Goal: Transaction & Acquisition: Register for event/course

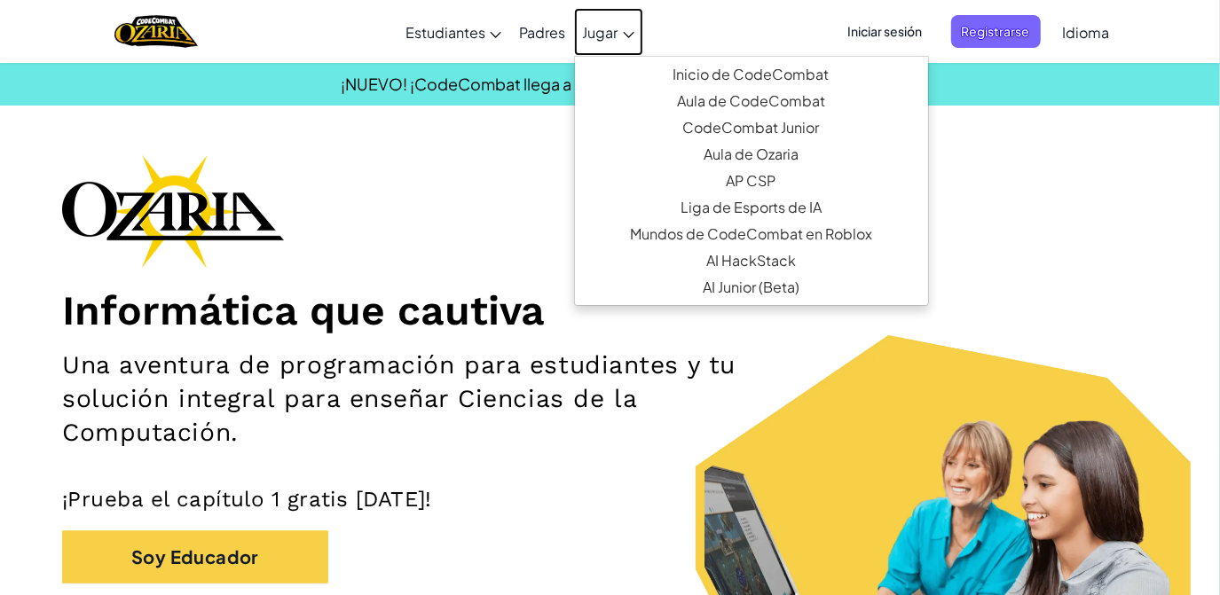
click at [608, 29] on span "Jugar" at bounding box center [600, 32] width 35 height 19
click at [390, 271] on div "Informática que cautiva Una aventura de programación para estudiantes y tu solu…" at bounding box center [610, 413] width 1096 height 518
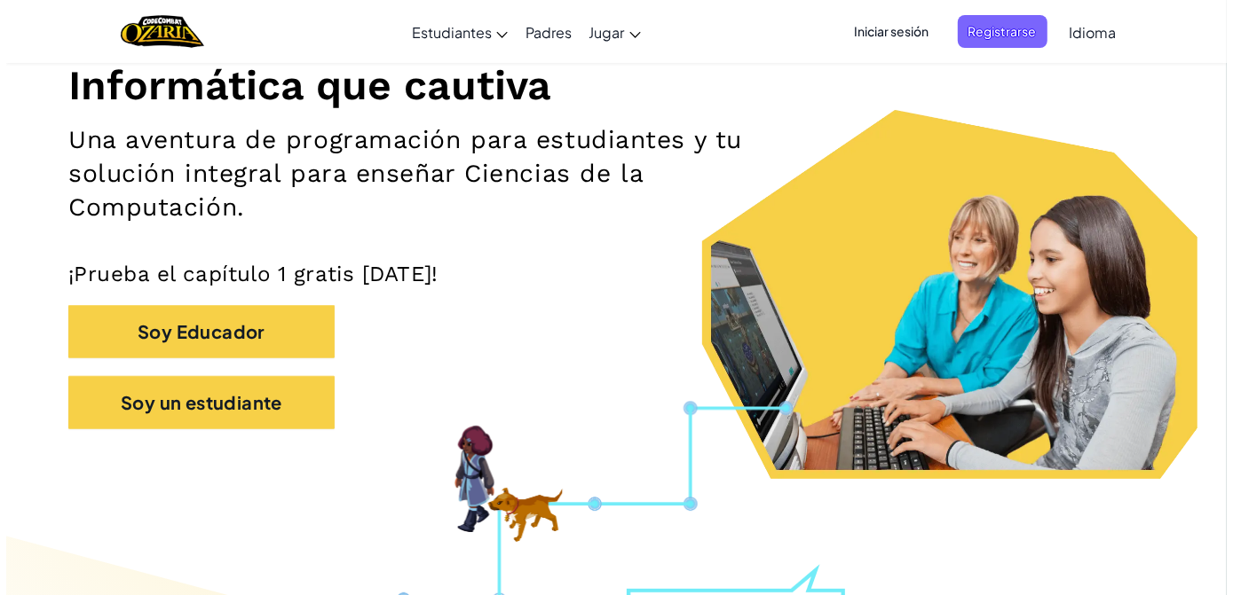
scroll to position [257, 0]
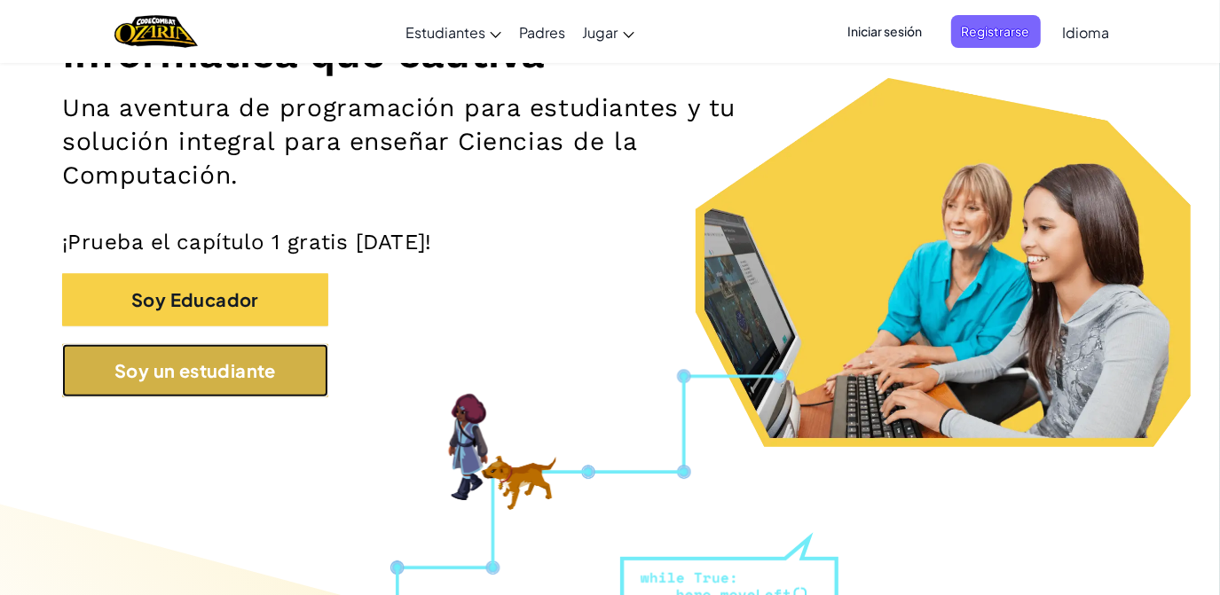
click at [230, 396] on button "Soy un estudiante" at bounding box center [195, 370] width 266 height 53
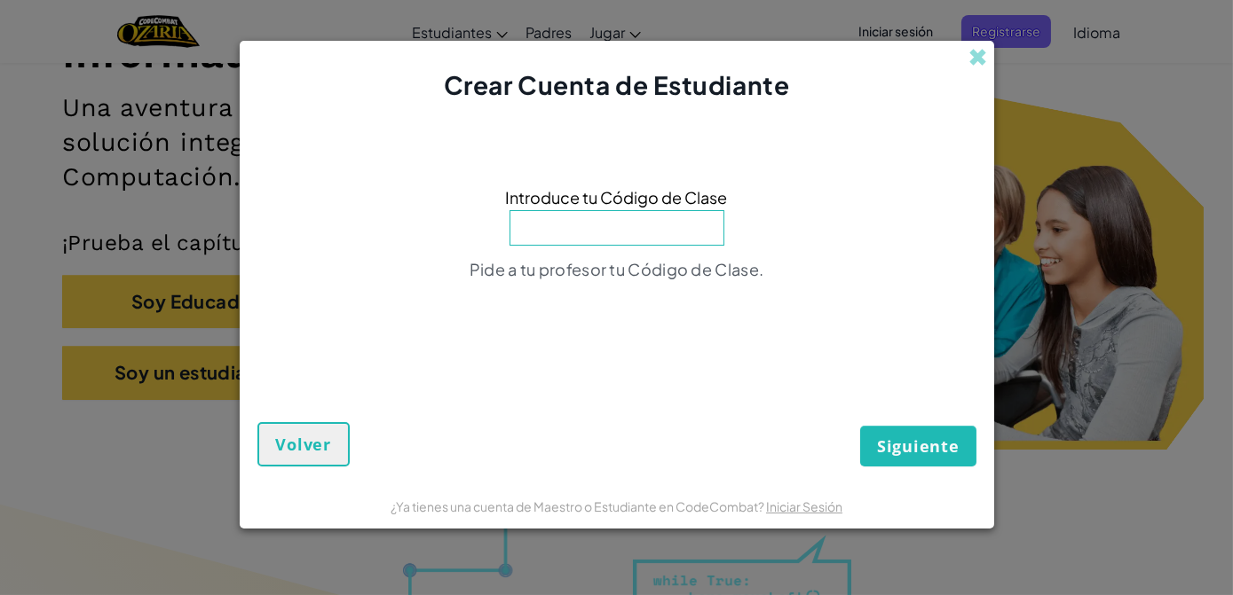
click at [629, 235] on input at bounding box center [616, 227] width 215 height 35
type input "NameSmallPan"
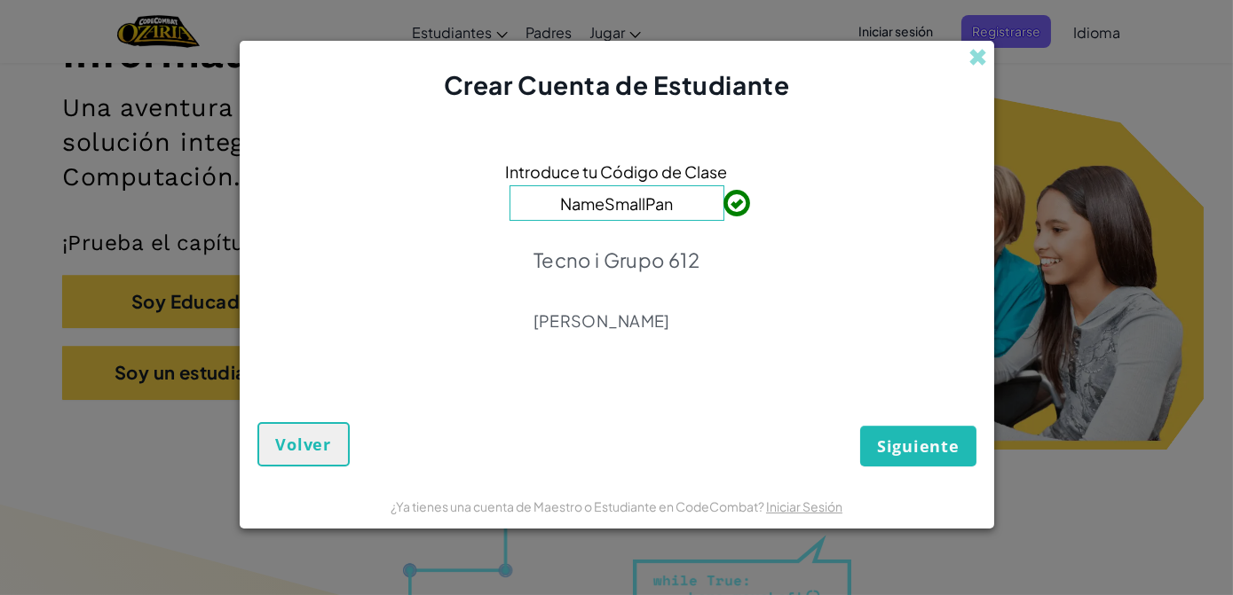
click at [918, 470] on form "Introduce tu Código de Clase NameSmallPan Tecno i Grupo 612 [PERSON_NAME] Volver" at bounding box center [617, 294] width 754 height 382
drag, startPoint x: 918, startPoint y: 470, endPoint x: 910, endPoint y: 457, distance: 15.1
click at [910, 457] on button "Siguiente" at bounding box center [917, 446] width 115 height 41
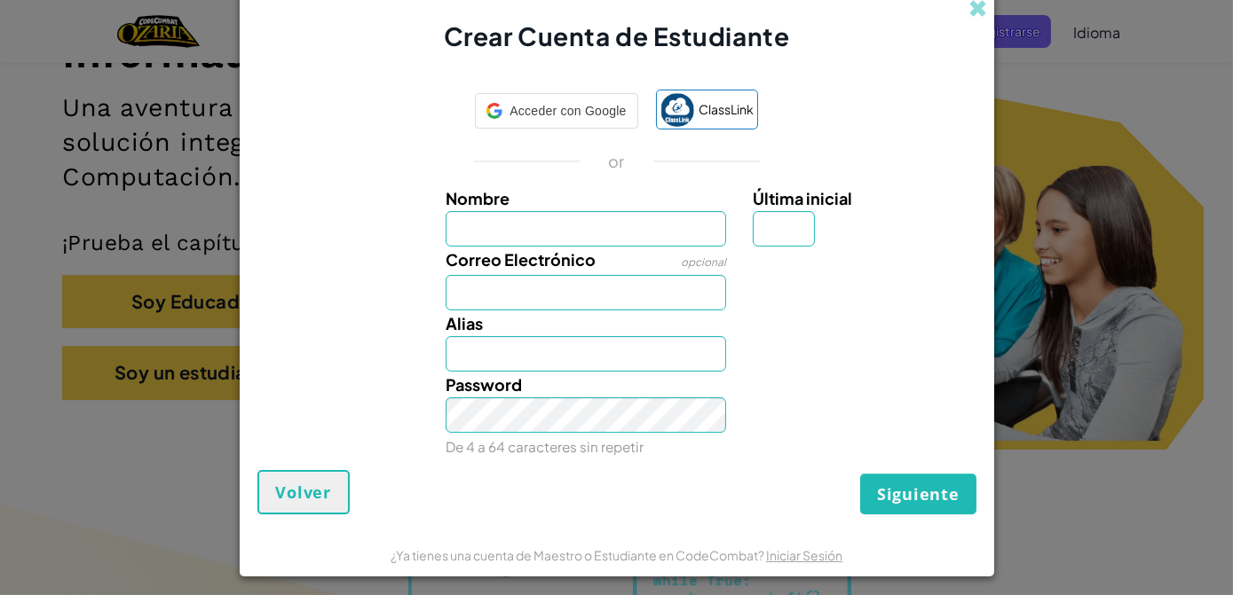
click at [910, 457] on div "Password De 4 a 64 caracteres sin repetir" at bounding box center [616, 416] width 737 height 88
click at [615, 225] on input "Nombre" at bounding box center [585, 228] width 280 height 35
type input "Minnet"
type input "s"
type input "[EMAIL_ADDRESS][DOMAIN_NAME]"
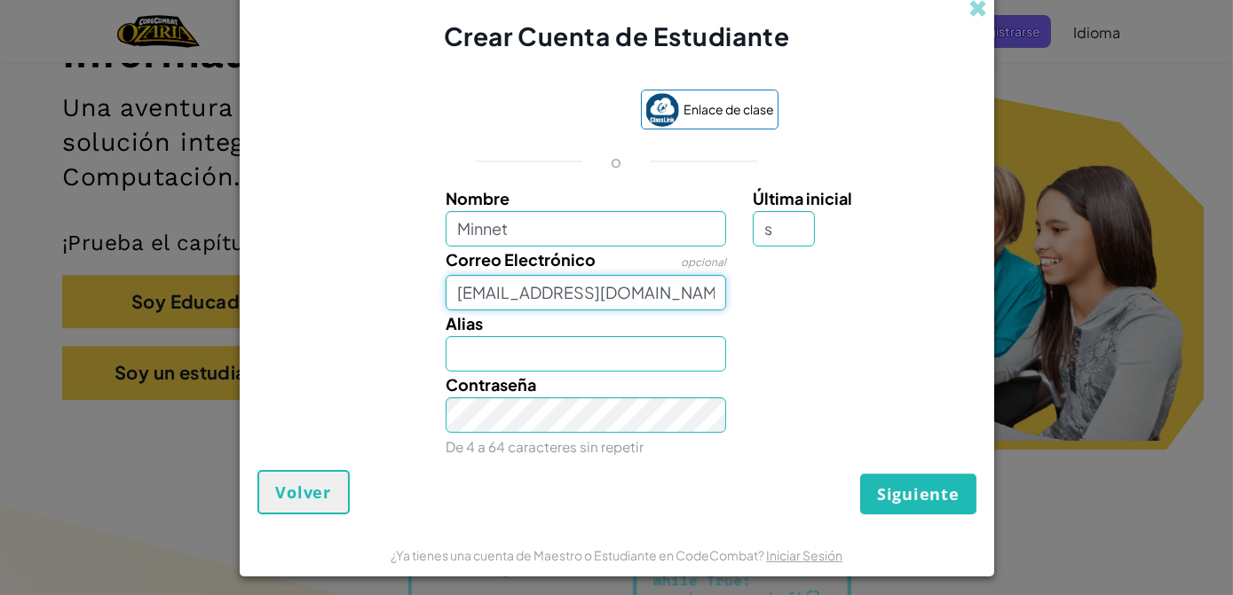
type input "[PERSON_NAME]"
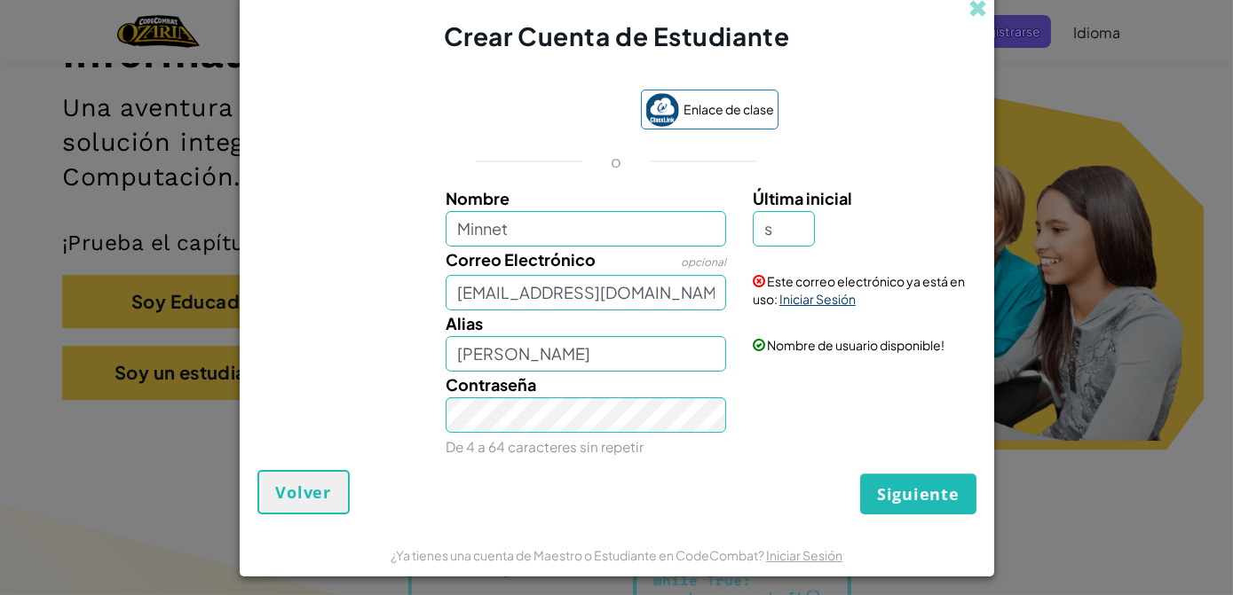
click at [810, 299] on link "Iniciar Sesión" at bounding box center [817, 299] width 76 height 16
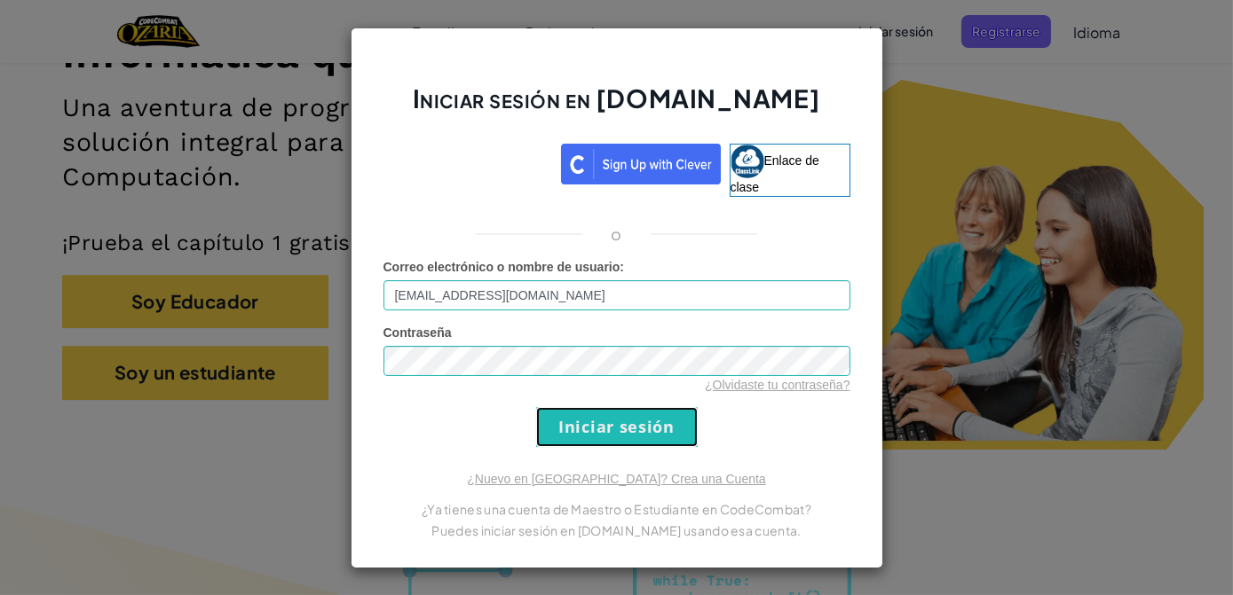
click at [615, 421] on input "Iniciar sesión" at bounding box center [617, 427] width 162 height 40
